Goal: Transaction & Acquisition: Purchase product/service

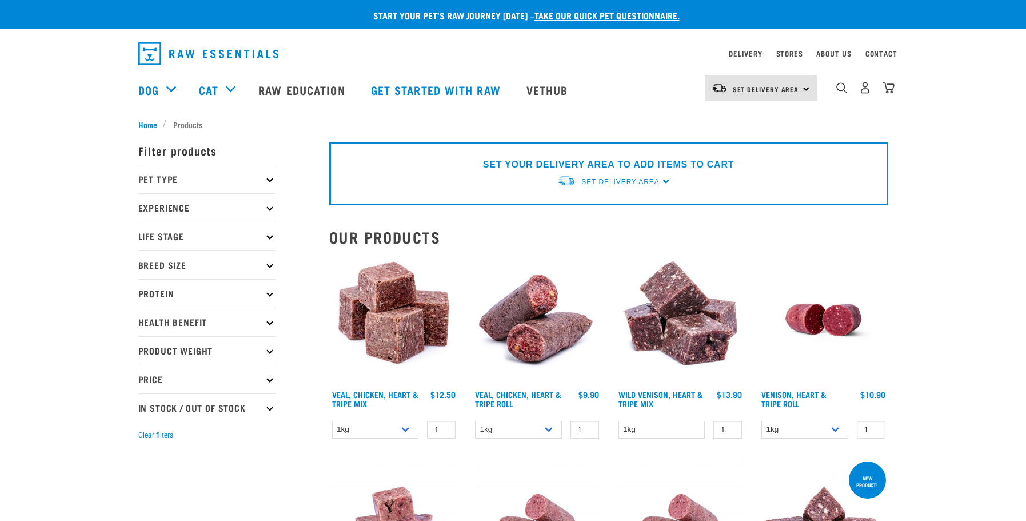
click at [201, 150] on p "Filter products" at bounding box center [206, 150] width 137 height 29
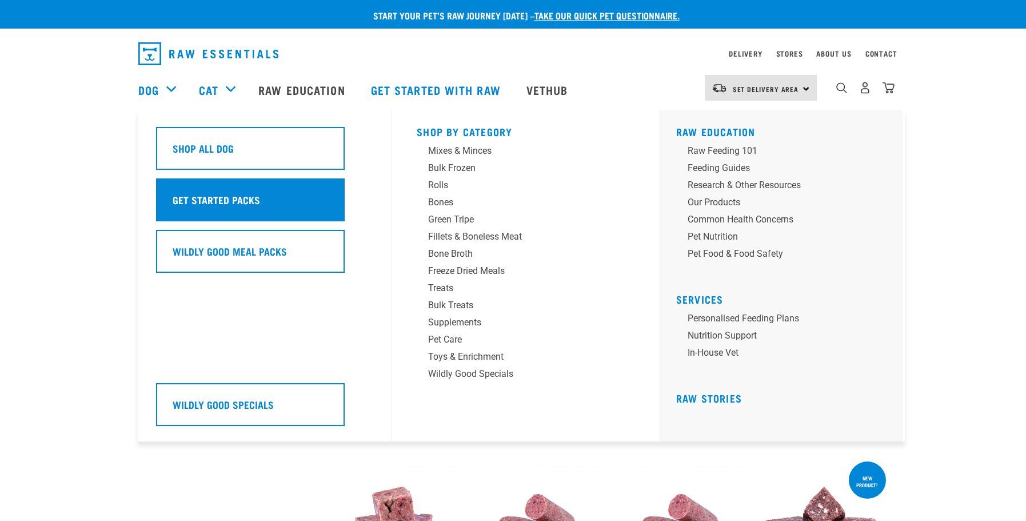
click at [260, 206] on div "Get Started Packs" at bounding box center [250, 199] width 189 height 43
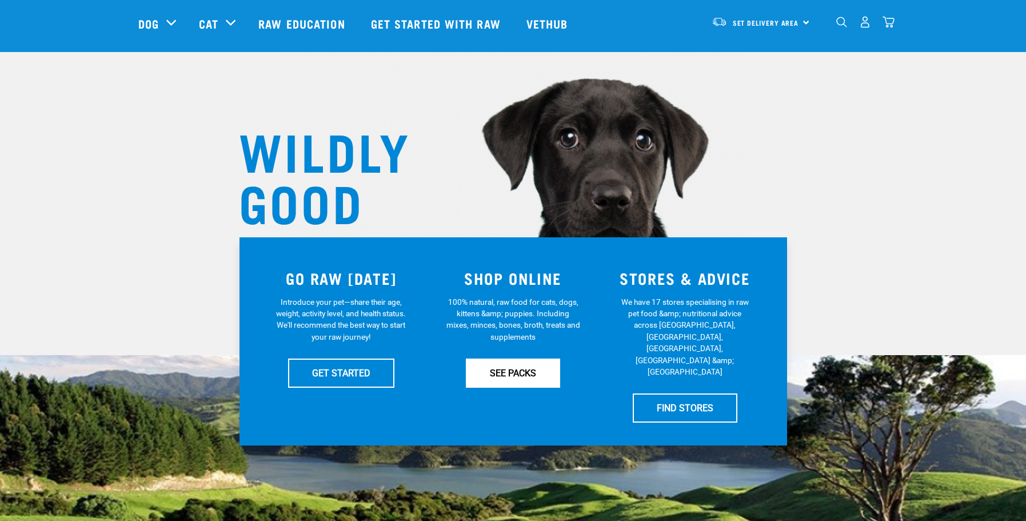
scroll to position [38, 0]
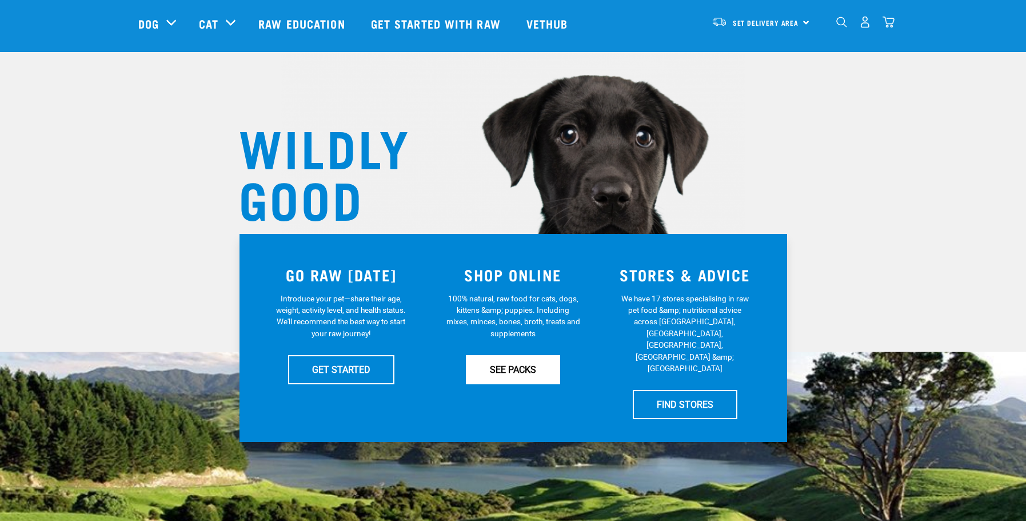
click at [527, 462] on div "WHY RAW ESSENTIALS" at bounding box center [513, 523] width 1026 height 421
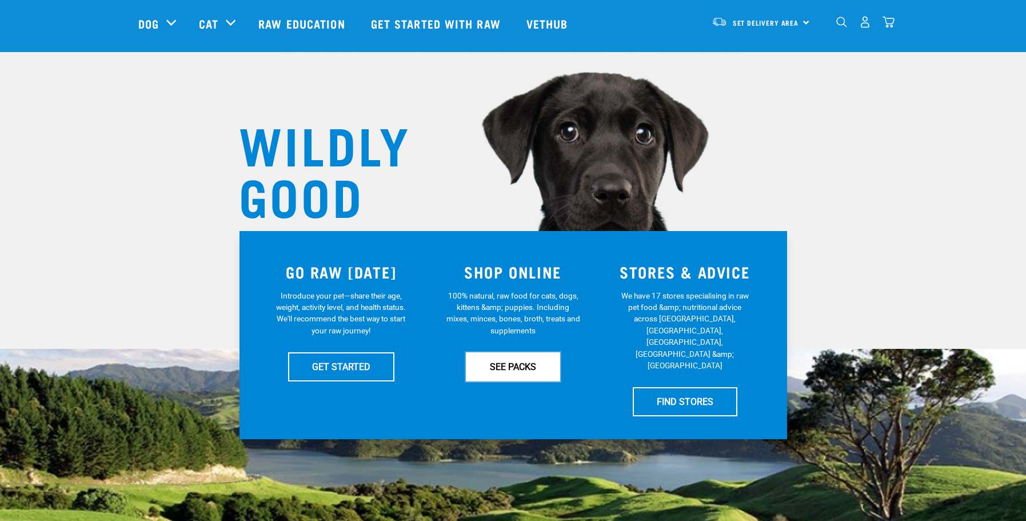
click at [523, 382] on div "SHOP ONLINE 100% natural, raw food for cats, dogs, kittens &amp; puppies. Inclu…" at bounding box center [513, 335] width 172 height 176
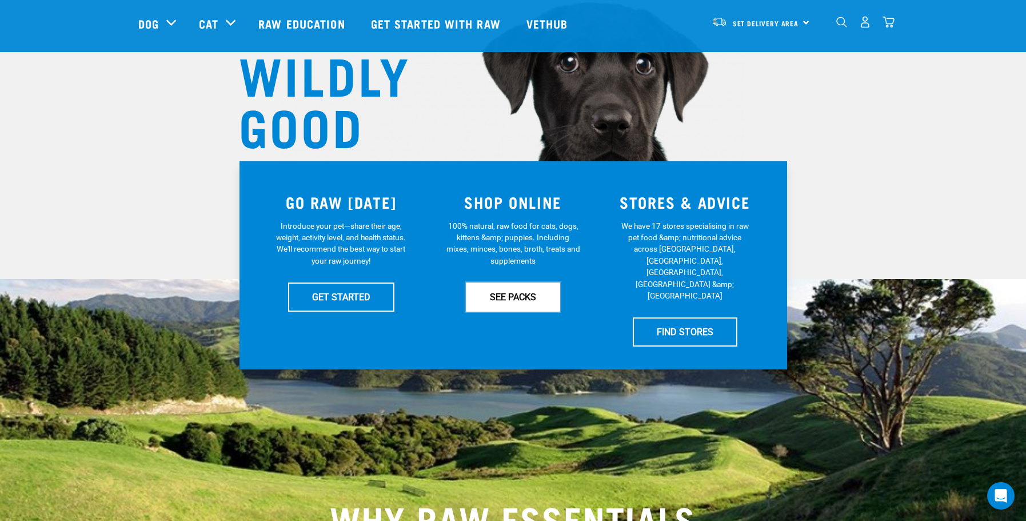
scroll to position [144, 0]
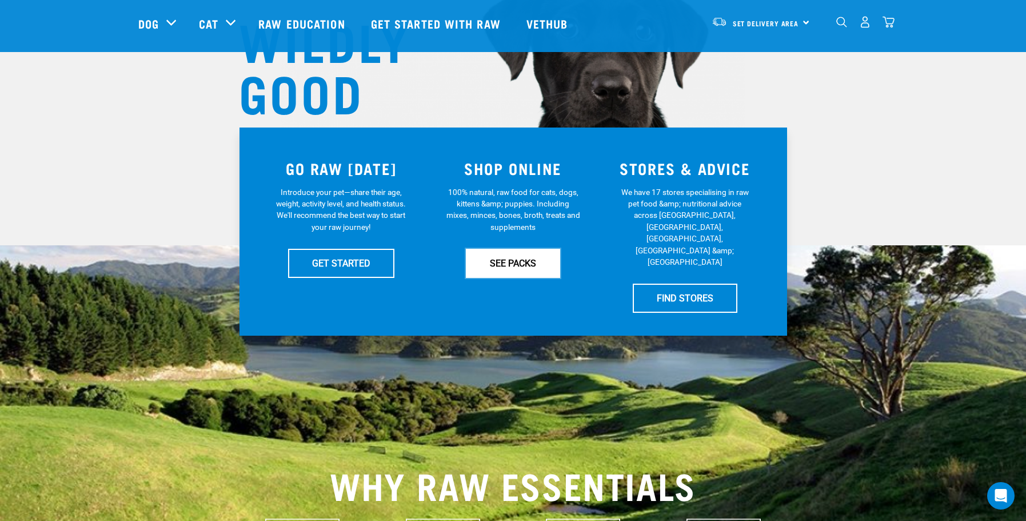
click at [525, 268] on link "SEE PACKS" at bounding box center [513, 263] width 94 height 29
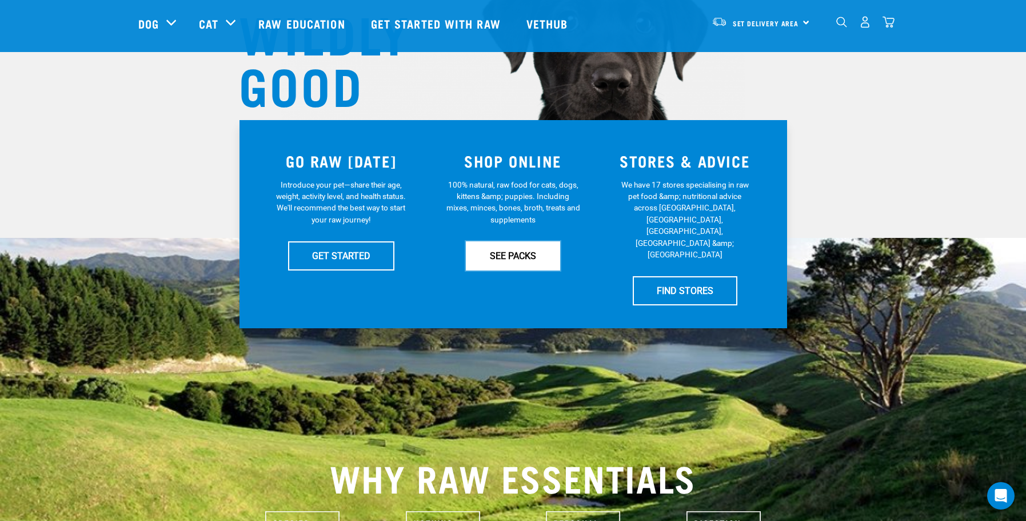
scroll to position [0, 0]
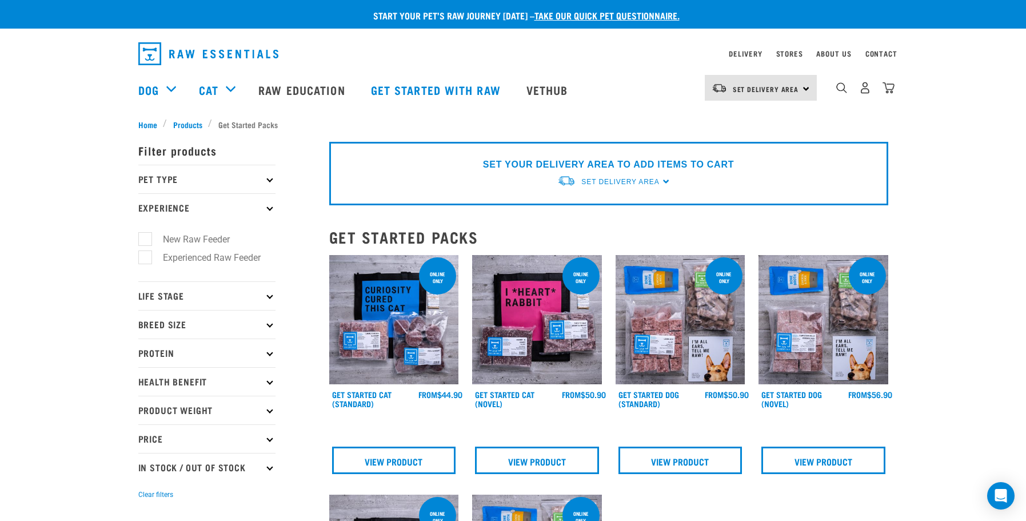
click at [271, 440] on icon at bounding box center [269, 438] width 6 height 6
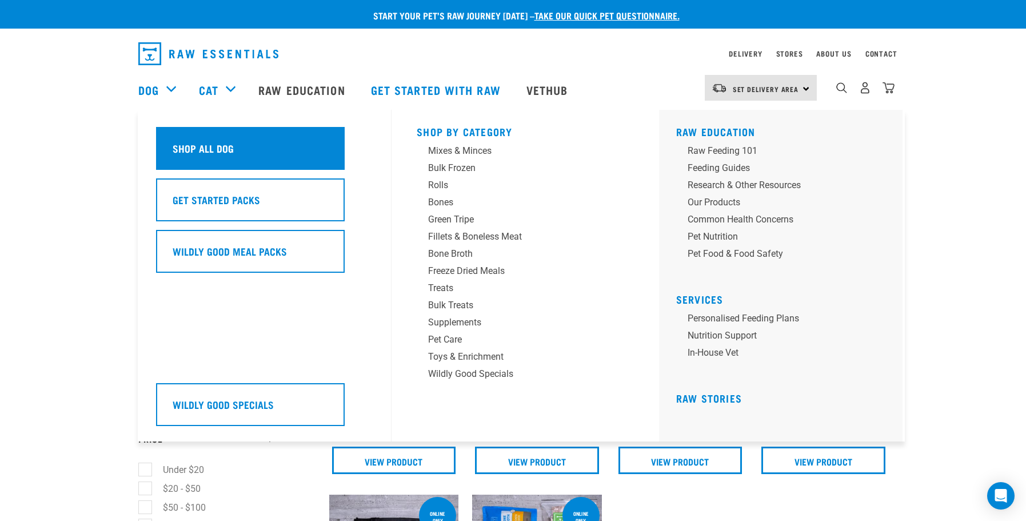
click at [222, 157] on div "Shop All Dog" at bounding box center [250, 148] width 189 height 43
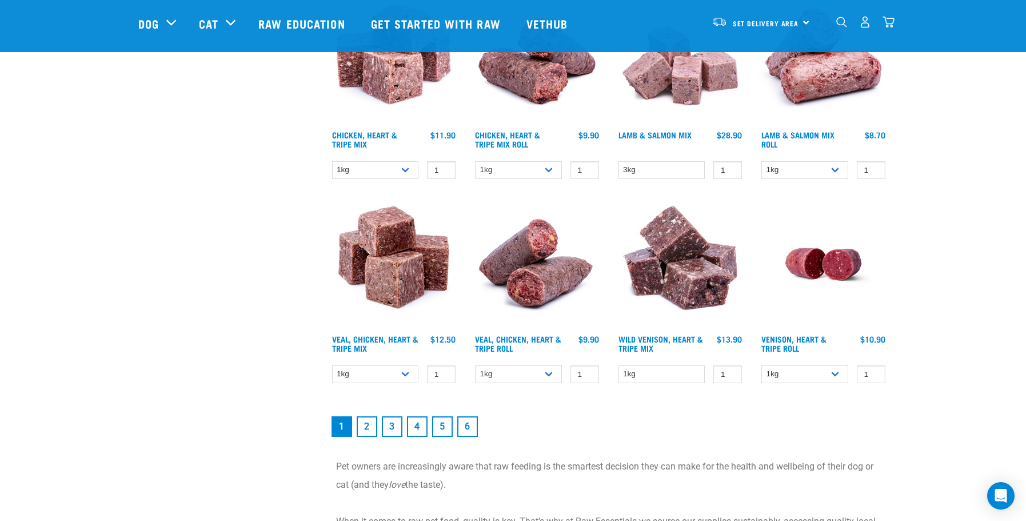
click at [371, 430] on link "2" at bounding box center [367, 426] width 21 height 21
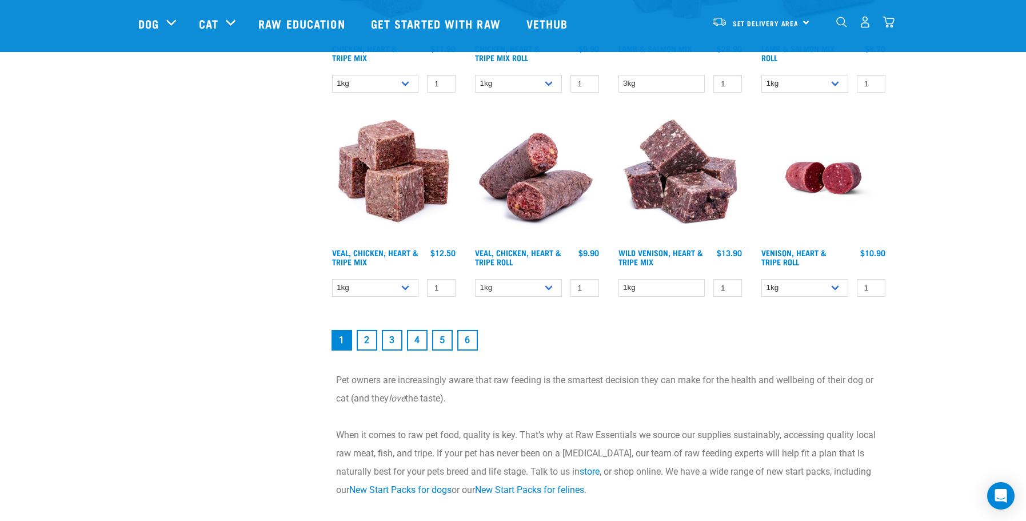
scroll to position [1607, 0]
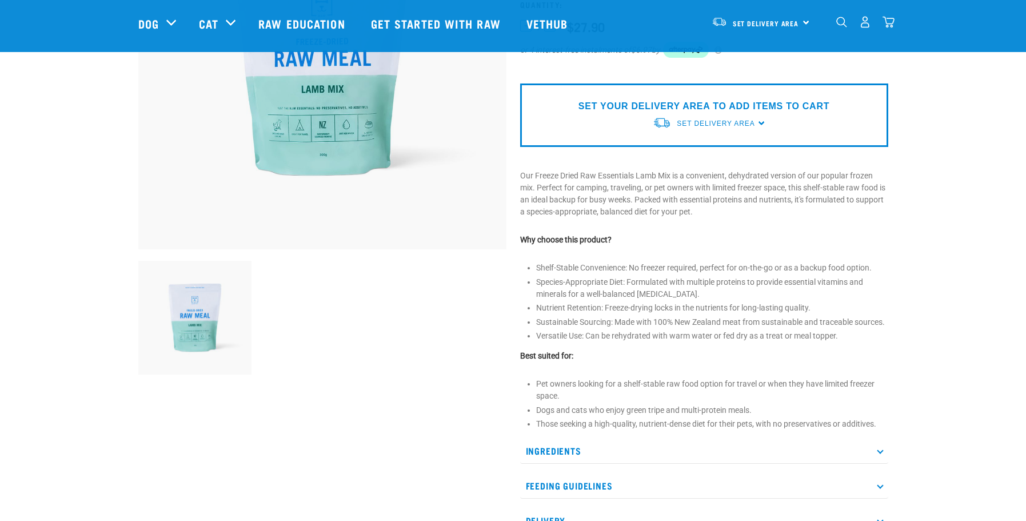
scroll to position [380, 0]
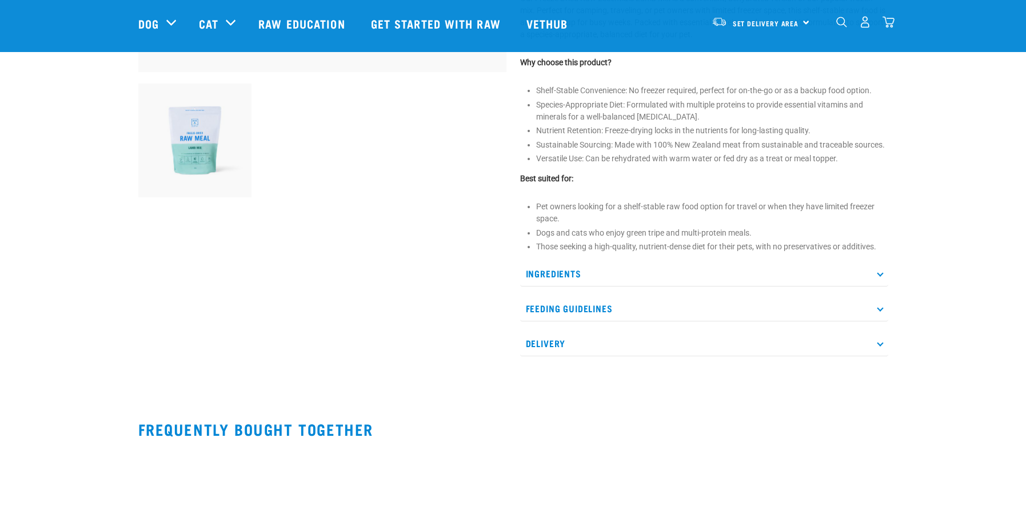
click at [686, 278] on p "Ingredients" at bounding box center [704, 274] width 368 height 26
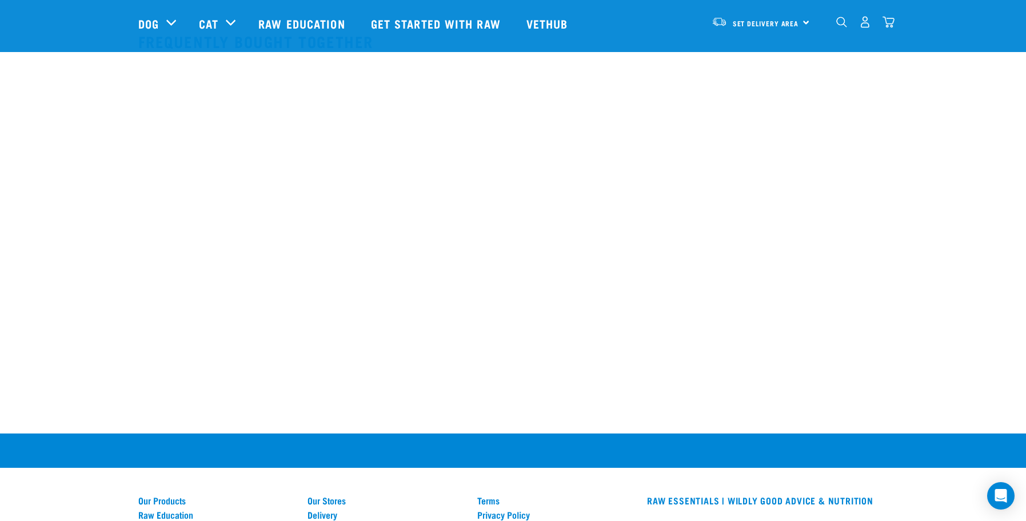
scroll to position [393, 0]
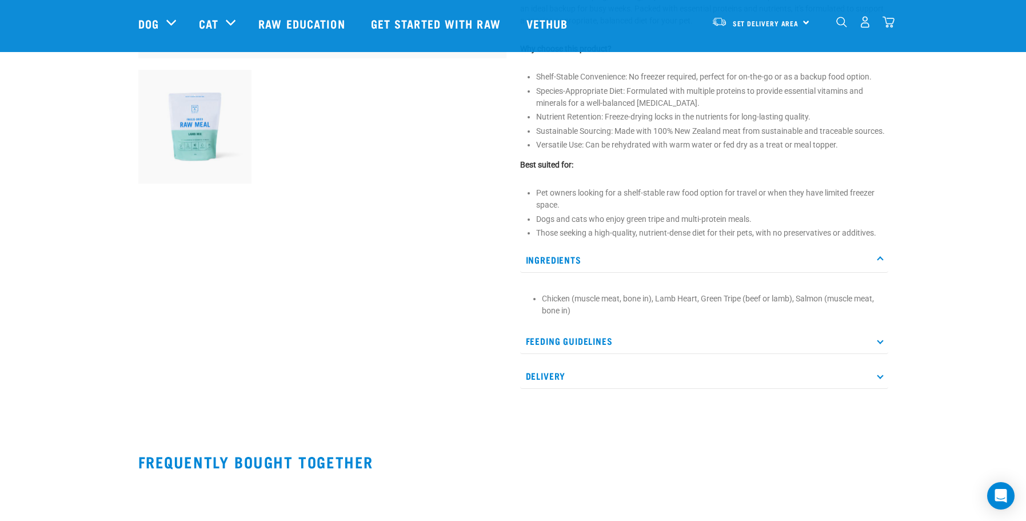
click at [617, 336] on p "Feeding Guidelines" at bounding box center [704, 341] width 368 height 26
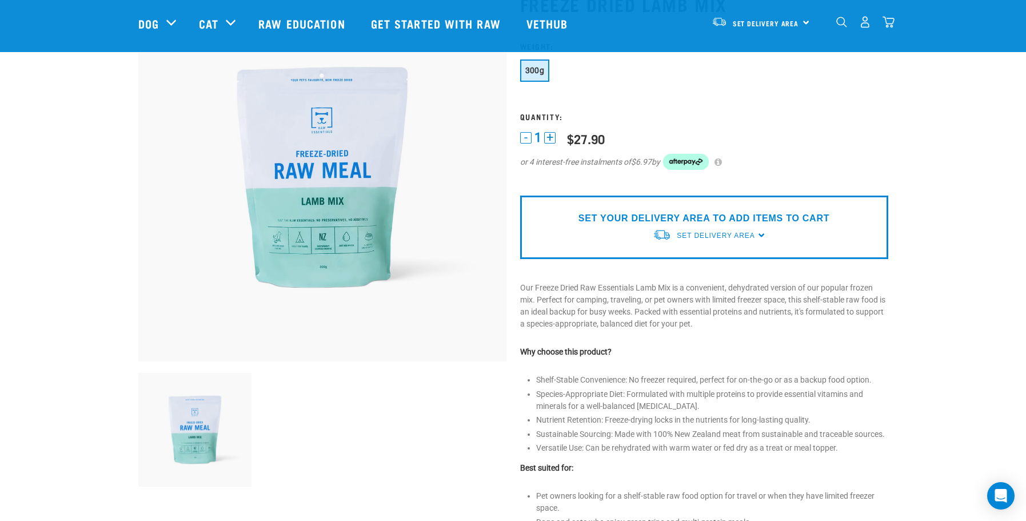
scroll to position [86, 0]
